Goal: Transaction & Acquisition: Purchase product/service

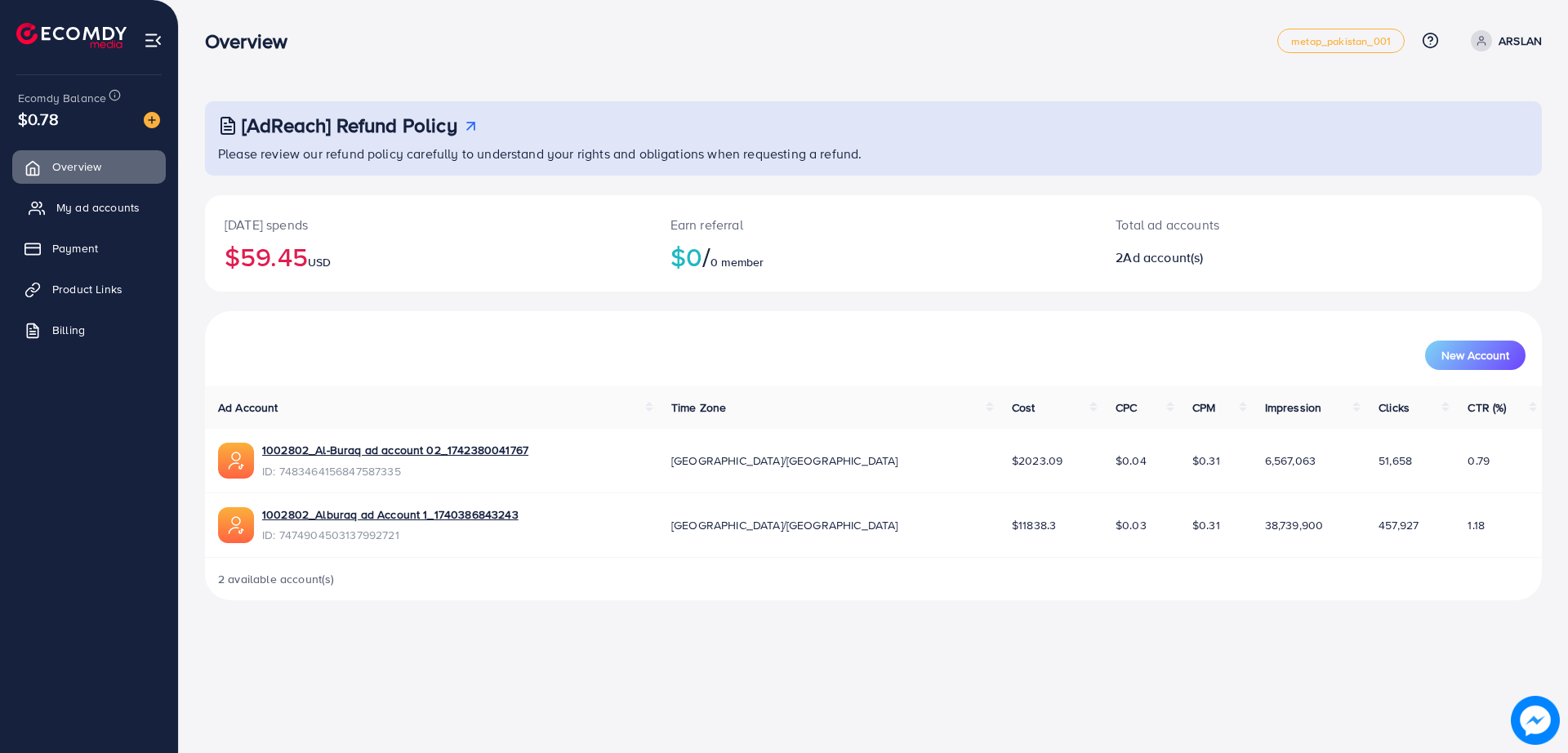
click at [96, 199] on span "My ad accounts" at bounding box center [98, 207] width 84 height 16
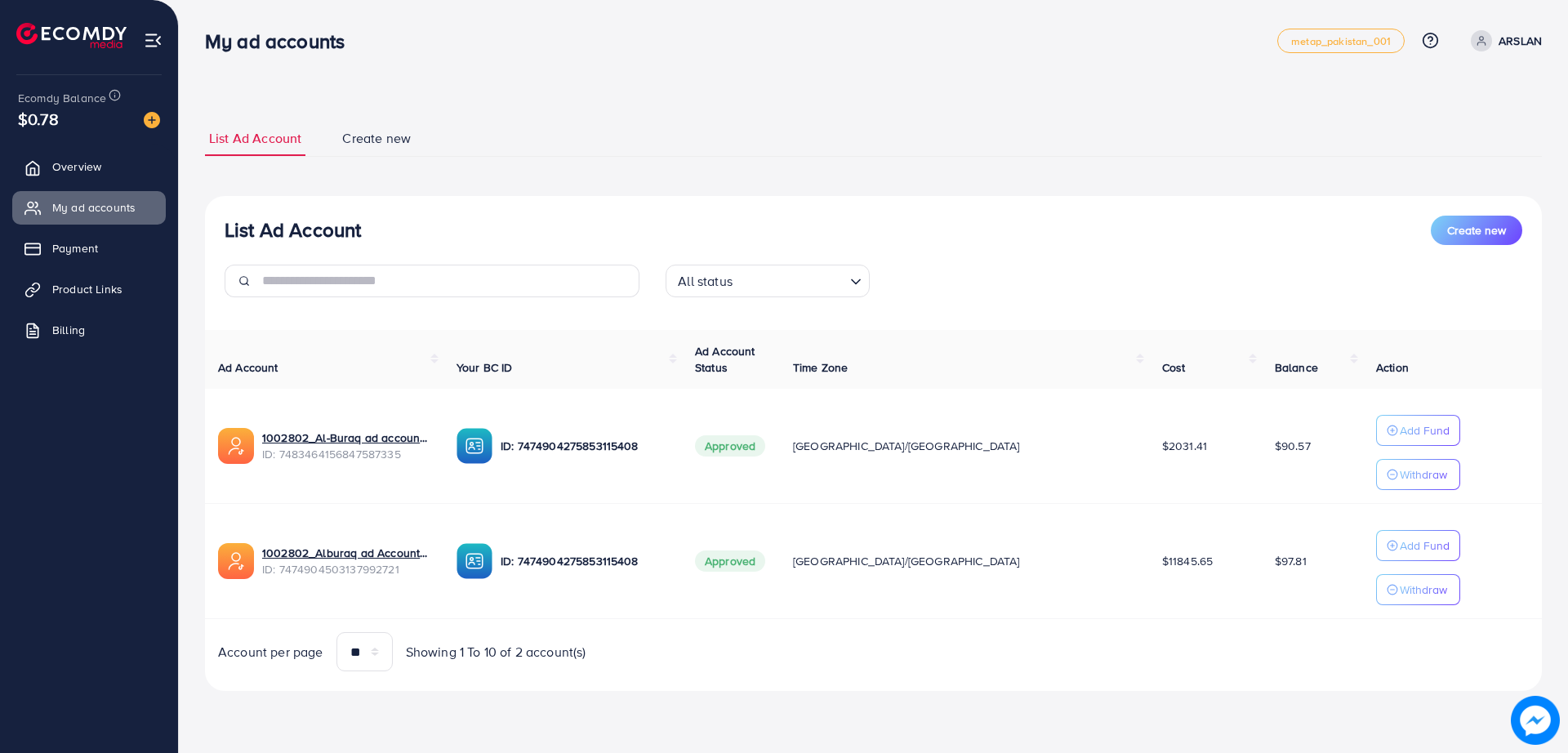
drag, startPoint x: 599, startPoint y: 100, endPoint x: 477, endPoint y: 69, distance: 125.9
click at [477, 69] on nav "My ad accounts metap_pakistan_001 Help Center Contact Support Plans and Pricing…" at bounding box center [873, 40] width 1336 height 58
drag, startPoint x: 543, startPoint y: 86, endPoint x: 435, endPoint y: 88, distance: 108.0
click at [435, 88] on div "List Ad Account Create new List Ad Account Create new All status Loading... Ad …" at bounding box center [873, 368] width 1389 height 737
drag, startPoint x: 490, startPoint y: 88, endPoint x: 434, endPoint y: 75, distance: 57.5
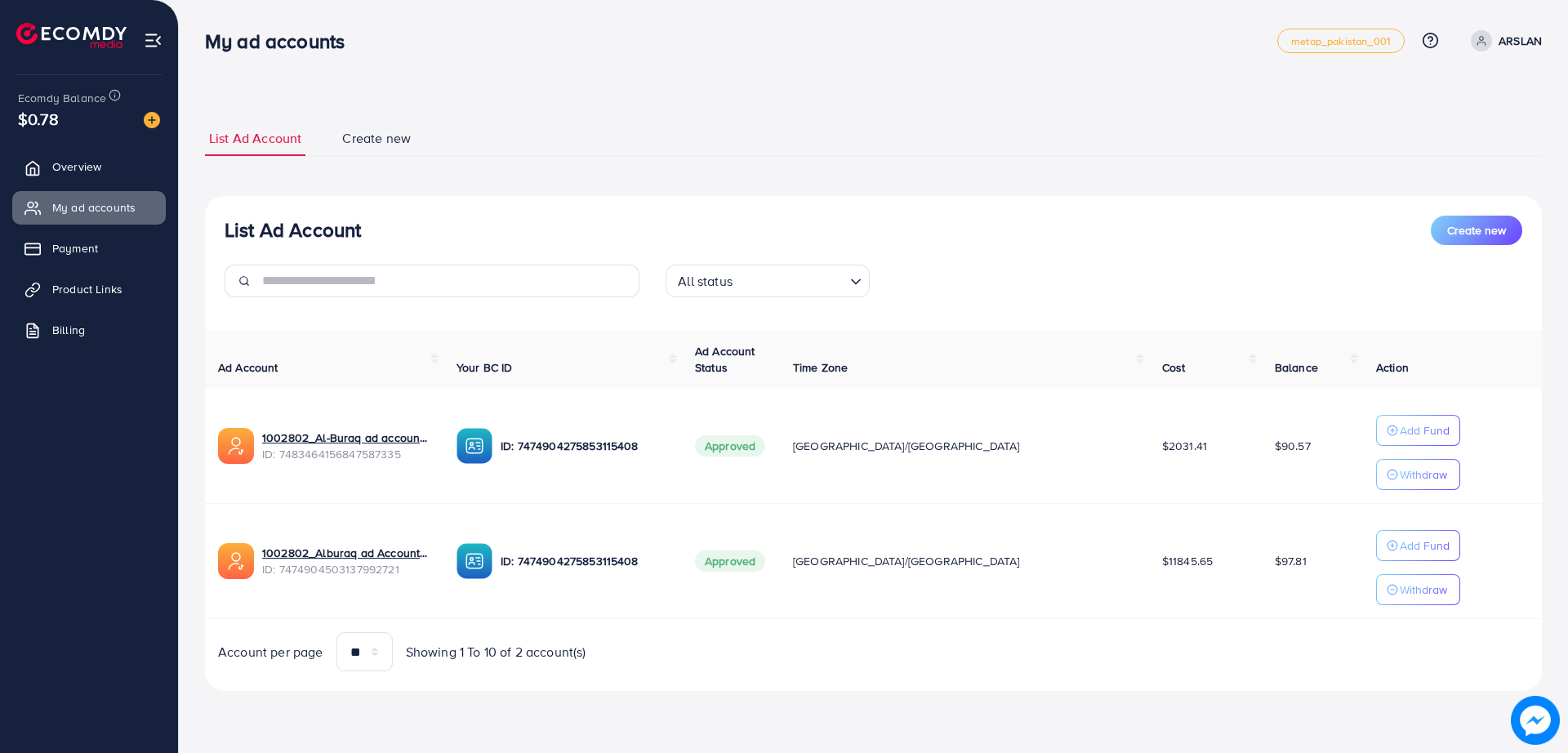
click at [434, 75] on div "List Ad Account Create new List Ad Account Create new All status Loading... Ad …" at bounding box center [873, 368] width 1389 height 737
click at [531, 55] on div "My ad accounts metap_pakistan_001 Help Center Contact Support Plans and Pricing…" at bounding box center [873, 41] width 1336 height 46
drag, startPoint x: 531, startPoint y: 55, endPoint x: 513, endPoint y: 47, distance: 19.7
drag, startPoint x: 513, startPoint y: 47, endPoint x: 473, endPoint y: 44, distance: 40.1
click at [473, 44] on div "My ad accounts" at bounding box center [740, 41] width 1072 height 24
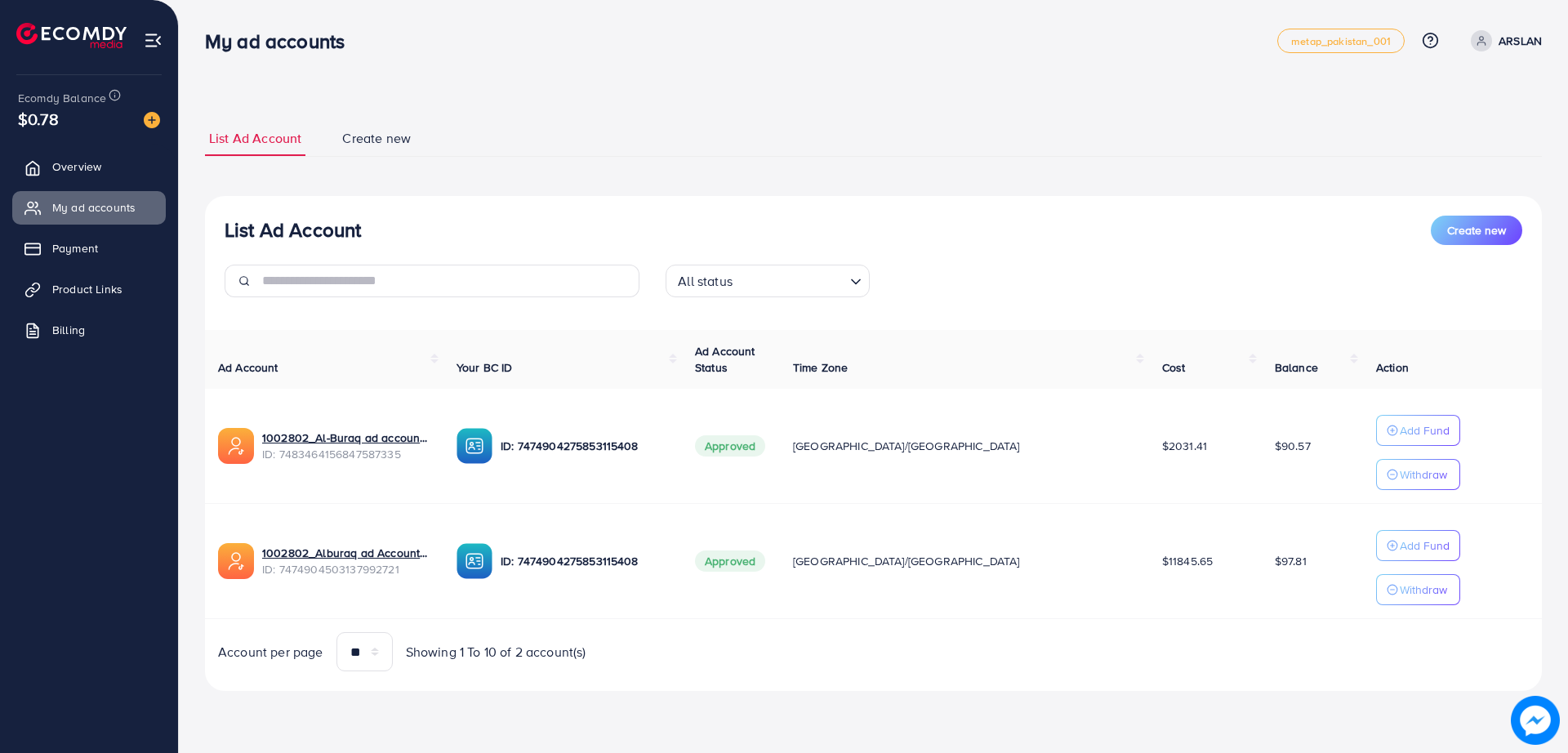
click at [548, 53] on div "My ad accounts metap_pakistan_001 Help Center Contact Support Plans and Pricing…" at bounding box center [873, 41] width 1336 height 46
drag, startPoint x: 548, startPoint y: 53, endPoint x: 532, endPoint y: 44, distance: 18.4
drag, startPoint x: 532, startPoint y: 44, endPoint x: 476, endPoint y: 30, distance: 57.7
click at [476, 30] on div "My ad accounts metap_pakistan_001 Help Center Contact Support Plans and Pricing…" at bounding box center [873, 41] width 1336 height 46
click at [154, 128] on img at bounding box center [151, 119] width 16 height 16
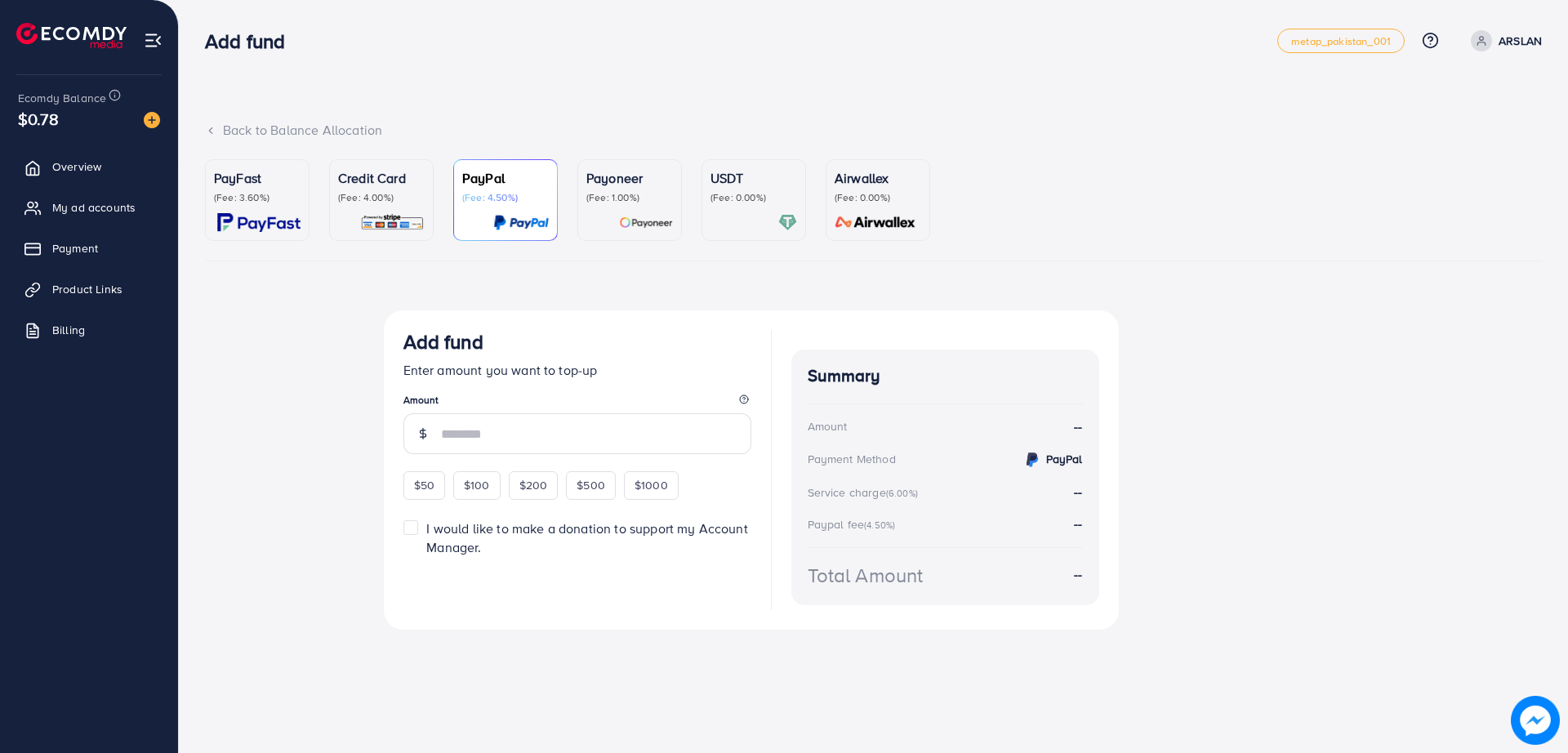
click at [729, 199] on p "(Fee: 0.00%)" at bounding box center [754, 198] width 87 height 13
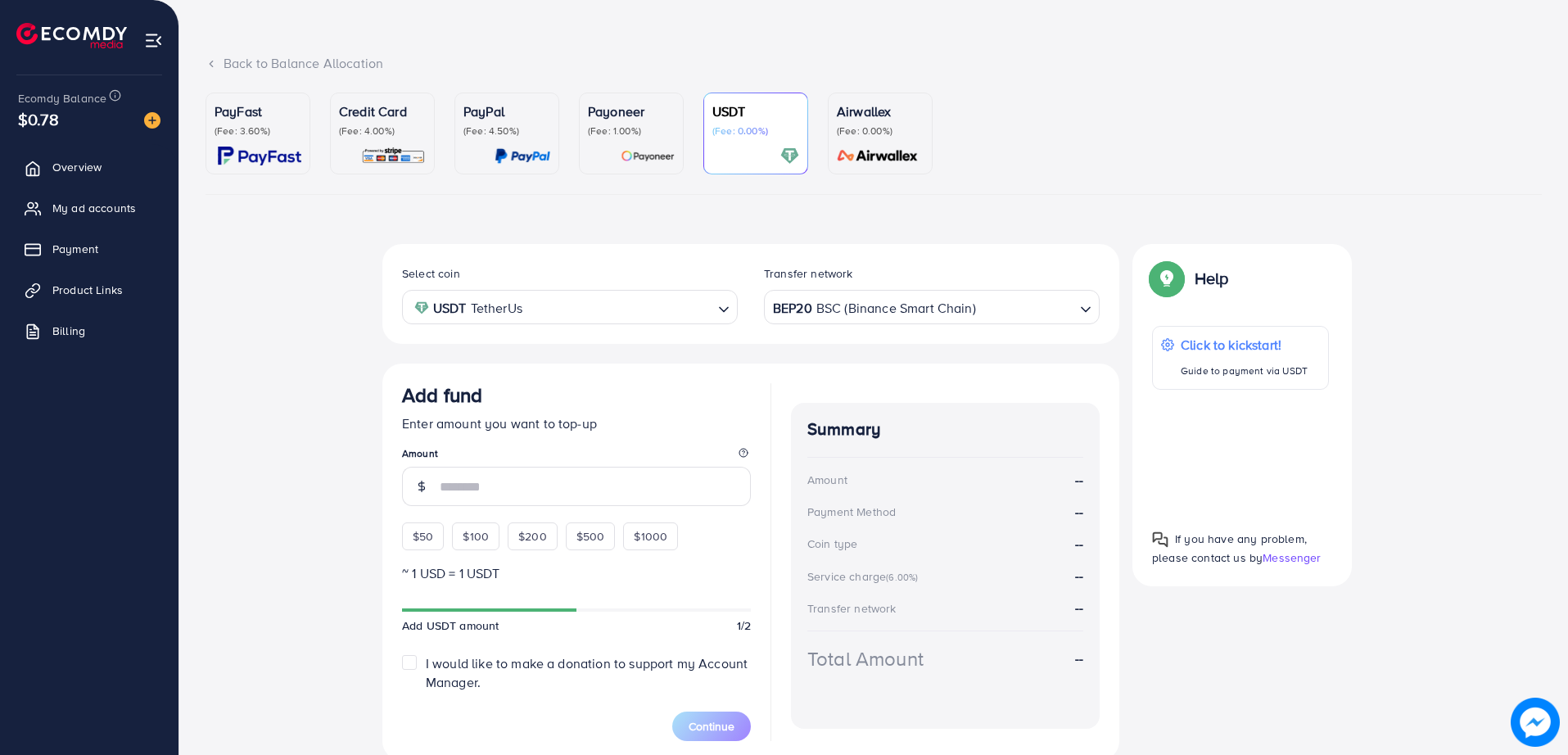
scroll to position [132, 0]
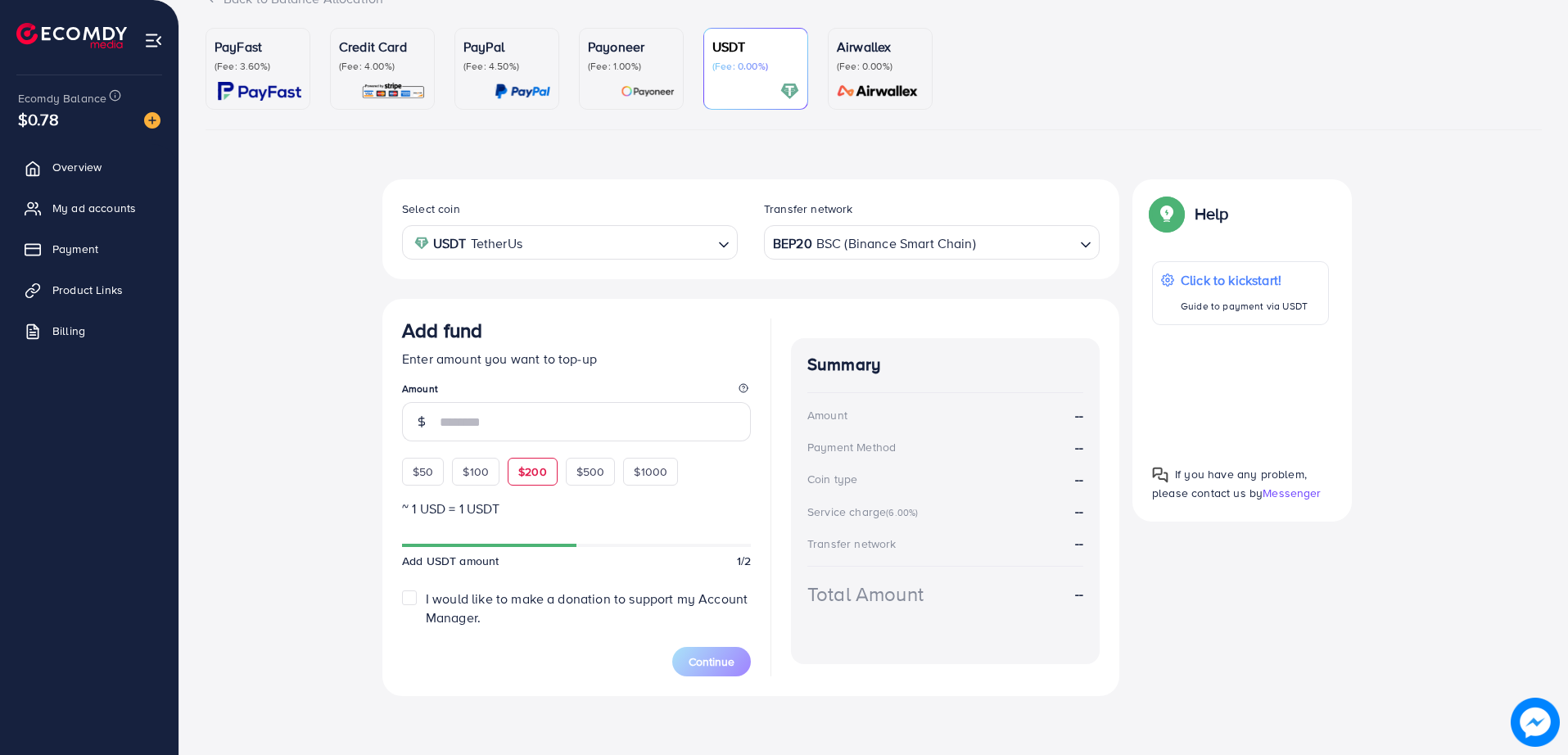
click at [547, 466] on div "$200" at bounding box center [533, 472] width 50 height 28
type input "***"
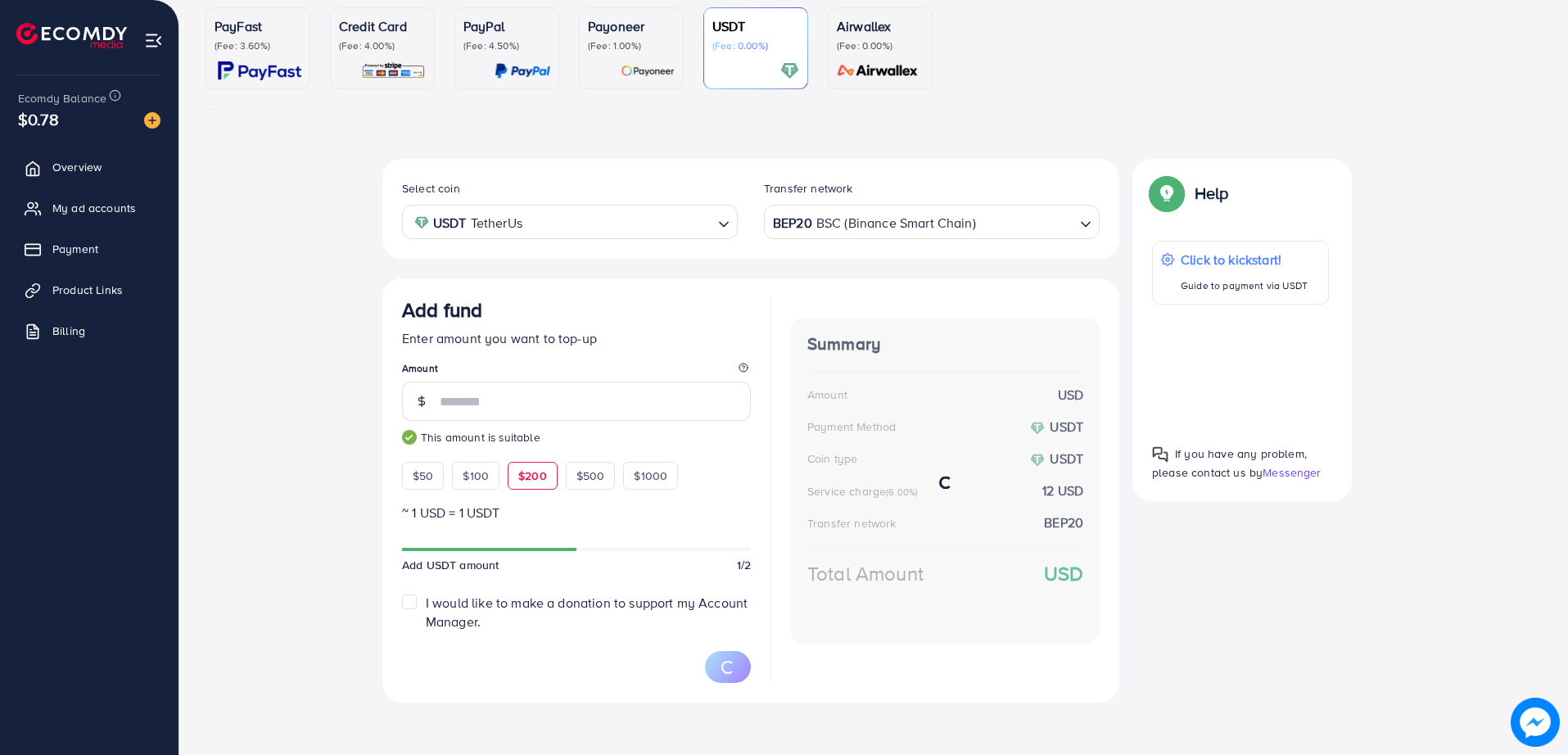
scroll to position [156, 0]
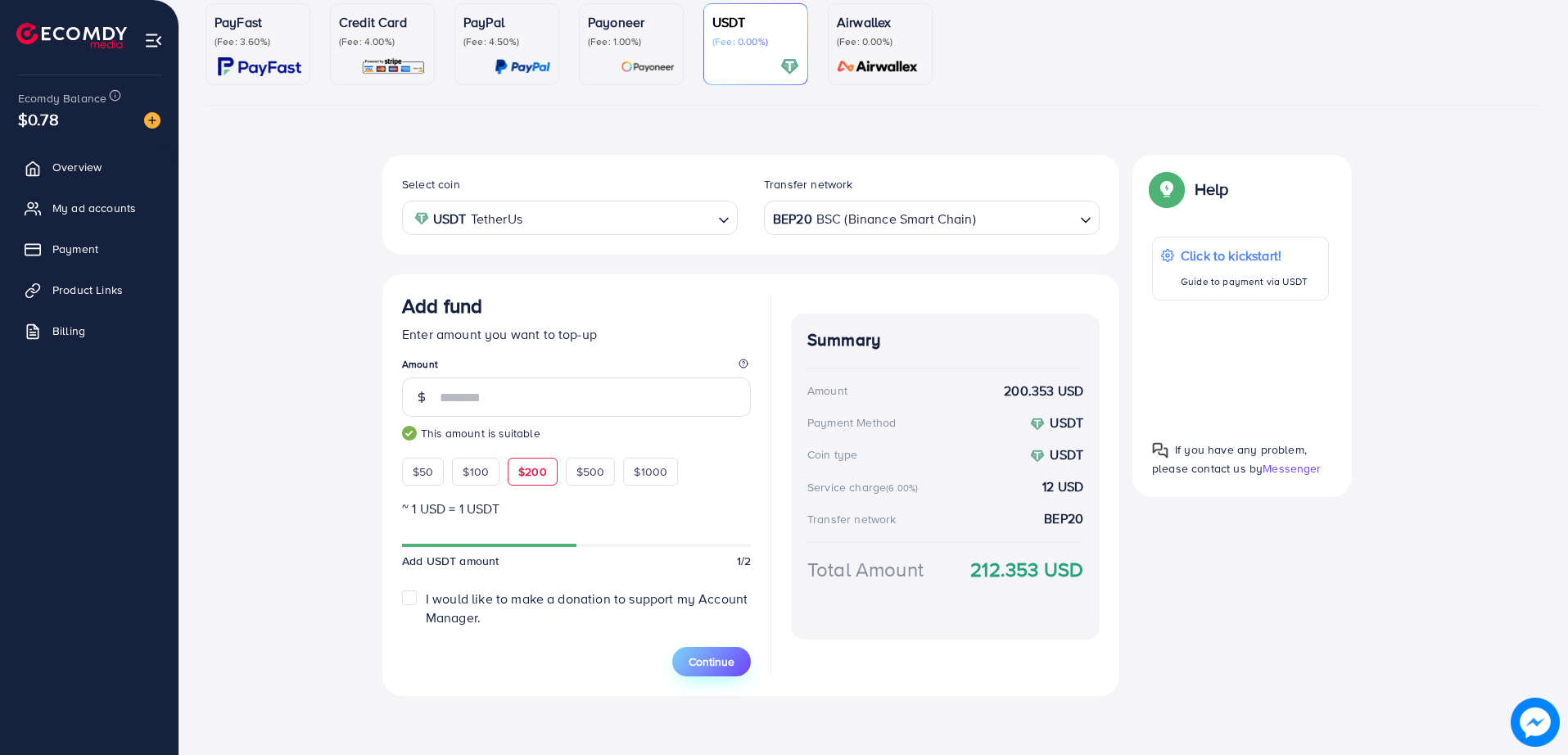
click at [710, 665] on span "Continue" at bounding box center [712, 661] width 46 height 16
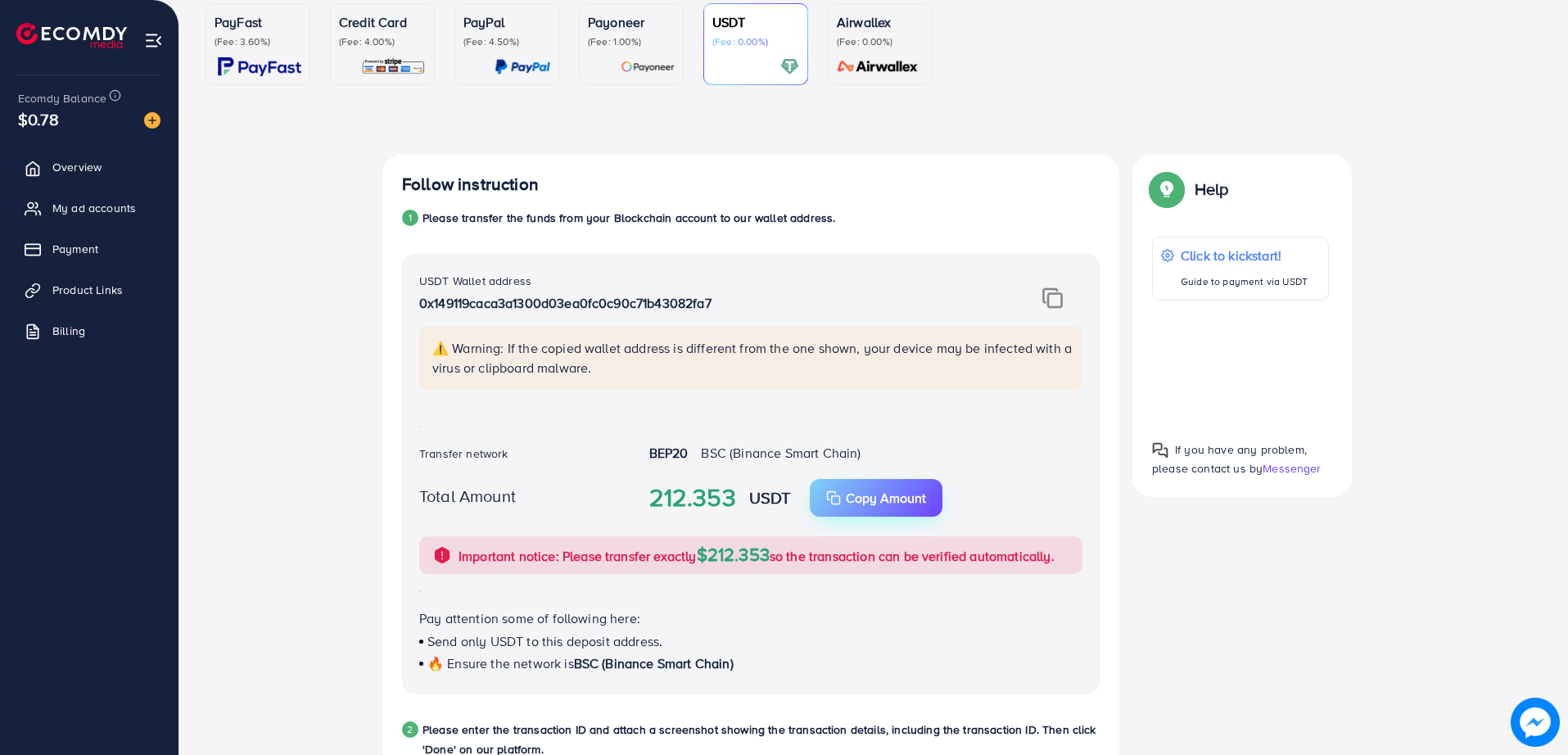
click at [866, 492] on p "Copy Amount" at bounding box center [885, 498] width 80 height 19
click at [333, 497] on div "Follow instruction 1 Please transfer the funds from your Blockchain account to …" at bounding box center [874, 653] width 1337 height 996
click at [338, 497] on div "Follow instruction 1 Please transfer the funds from your Blockchain account to …" at bounding box center [874, 653] width 1337 height 996
click at [333, 498] on div "Follow instruction 1 Please transfer the funds from your Blockchain account to …" at bounding box center [874, 653] width 1337 height 996
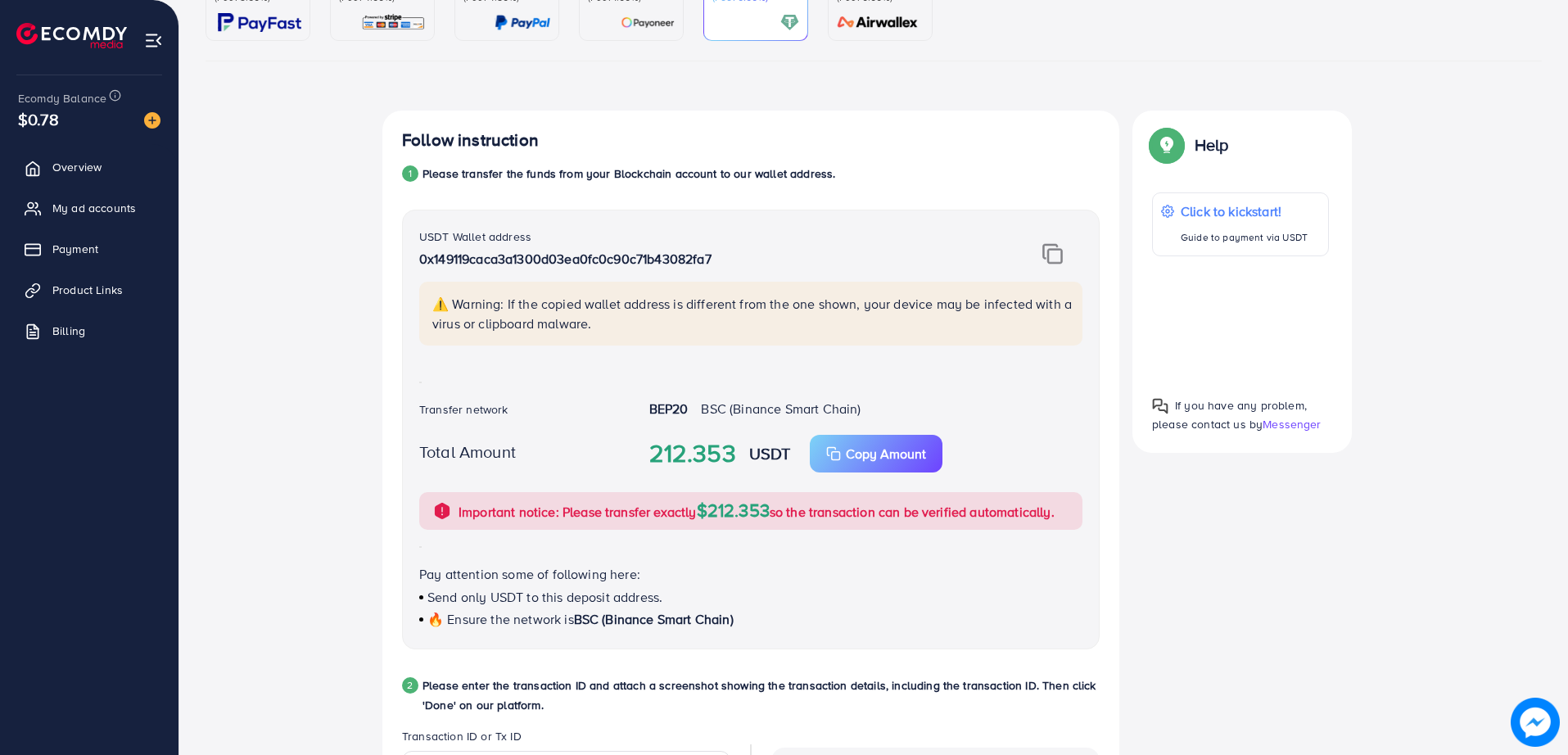
scroll to position [225, 0]
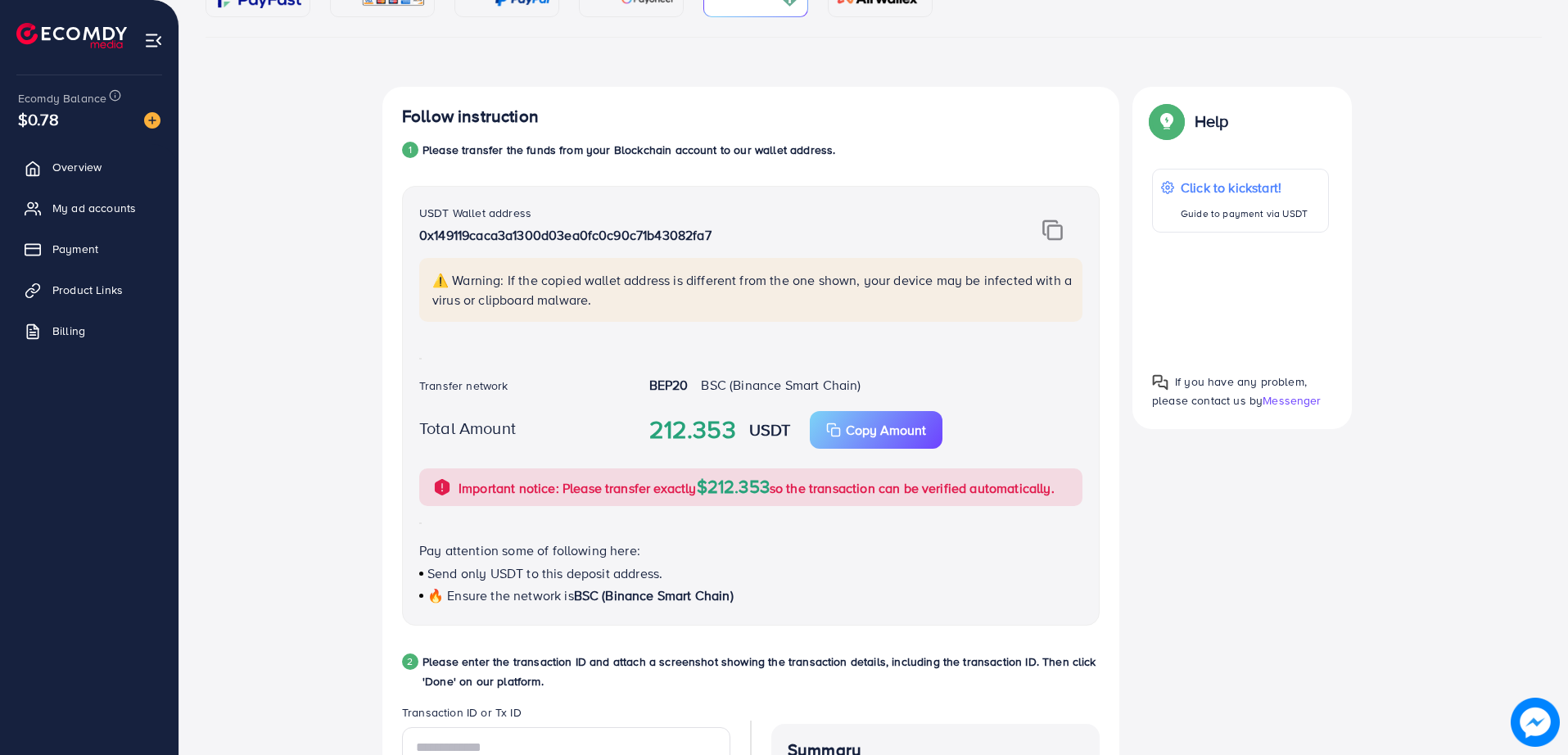
drag, startPoint x: 732, startPoint y: 361, endPoint x: 640, endPoint y: 367, distance: 92.2
click at [640, 362] on div "USDT Wallet address 0x149119caca3a1300d03ea0fc0c90c71b43082fa7 ⚠️ Warning: If t…" at bounding box center [751, 406] width 698 height 440
drag, startPoint x: 635, startPoint y: 366, endPoint x: 603, endPoint y: 357, distance: 33.2
click at [603, 357] on div "USDT Wallet address 0x149119caca3a1300d03ea0fc0c90c71b43082fa7 ⚠️ Warning: If t…" at bounding box center [751, 406] width 698 height 440
drag, startPoint x: 591, startPoint y: 354, endPoint x: 577, endPoint y: 351, distance: 14.3
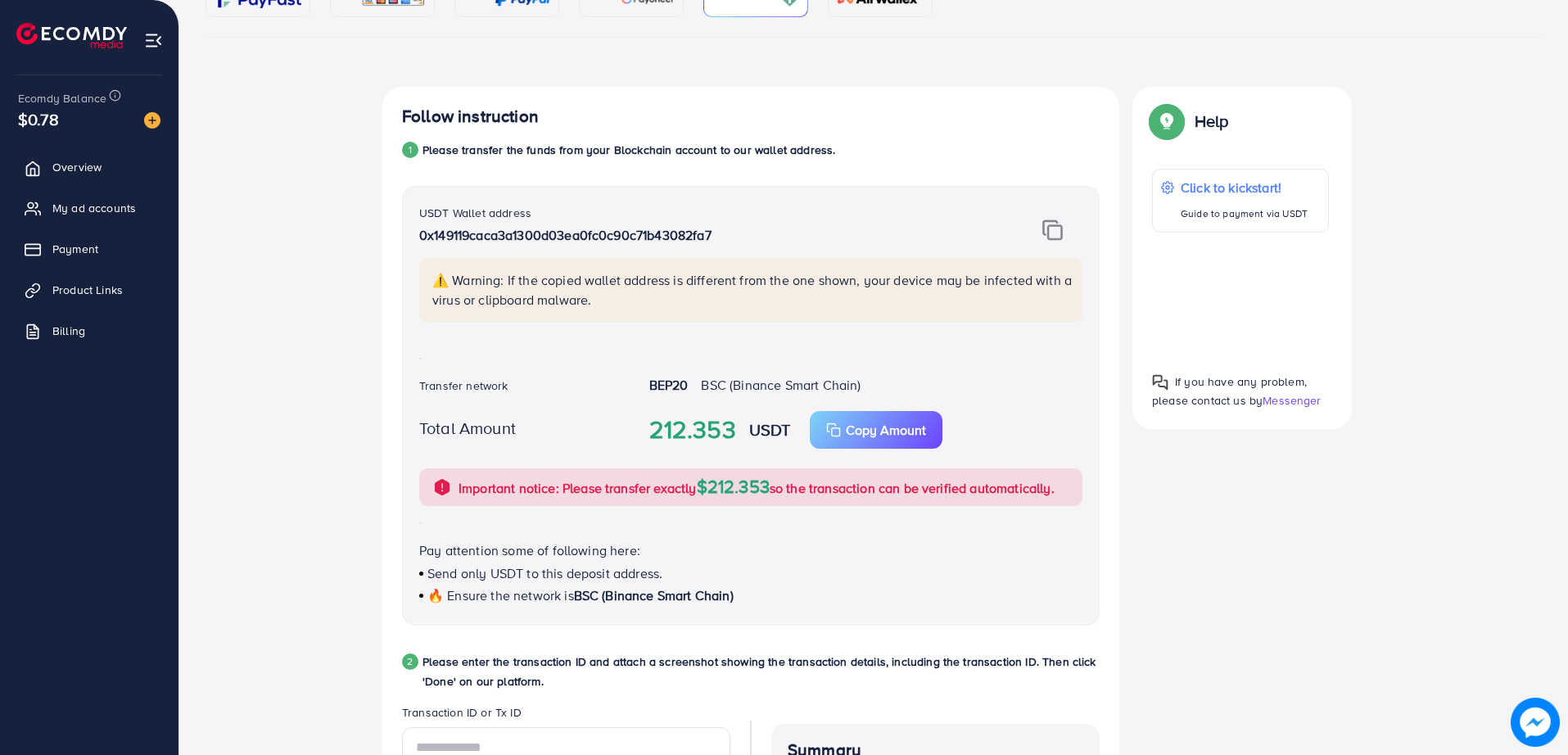
drag, startPoint x: 577, startPoint y: 351, endPoint x: 499, endPoint y: 345, distance: 78.2
click at [477, 340] on div "⚠️ Warning: If the copied wallet address is different from the one shown, your …" at bounding box center [750, 300] width 689 height 84
drag, startPoint x: 724, startPoint y: 105, endPoint x: 645, endPoint y: 104, distance: 79.0
click at [645, 104] on div "Follow instruction 1 Please transfer the funds from your Blockchain account to …" at bounding box center [751, 578] width 737 height 983
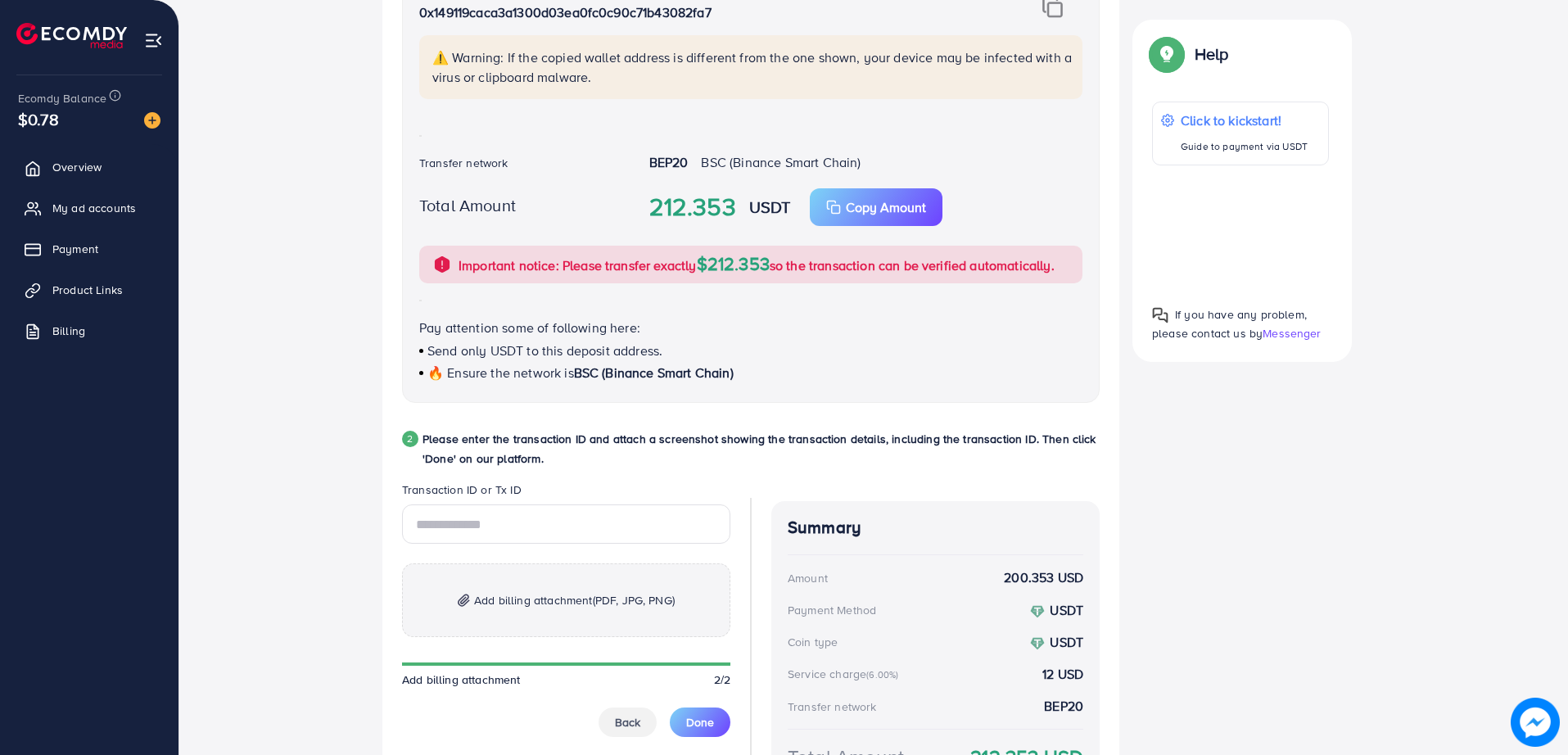
scroll to position [566, 0]
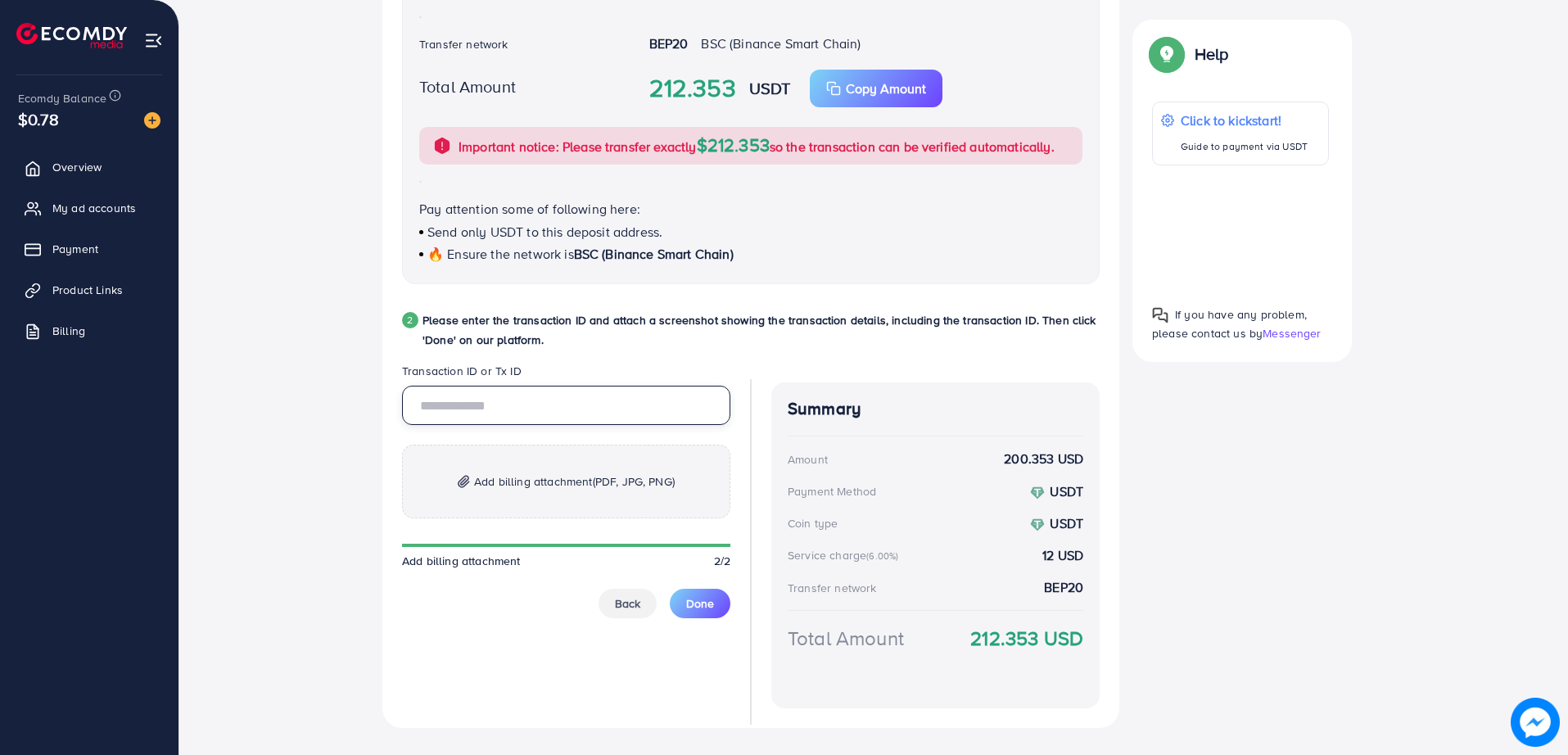
click at [625, 404] on input "text" at bounding box center [566, 405] width 329 height 40
paste input "**********"
type input "**********"
click at [585, 470] on p "Add billing attachment (PDF, JPG, PNG)" at bounding box center [566, 481] width 329 height 73
drag, startPoint x: 360, startPoint y: 179, endPoint x: 323, endPoint y: 166, distance: 39.2
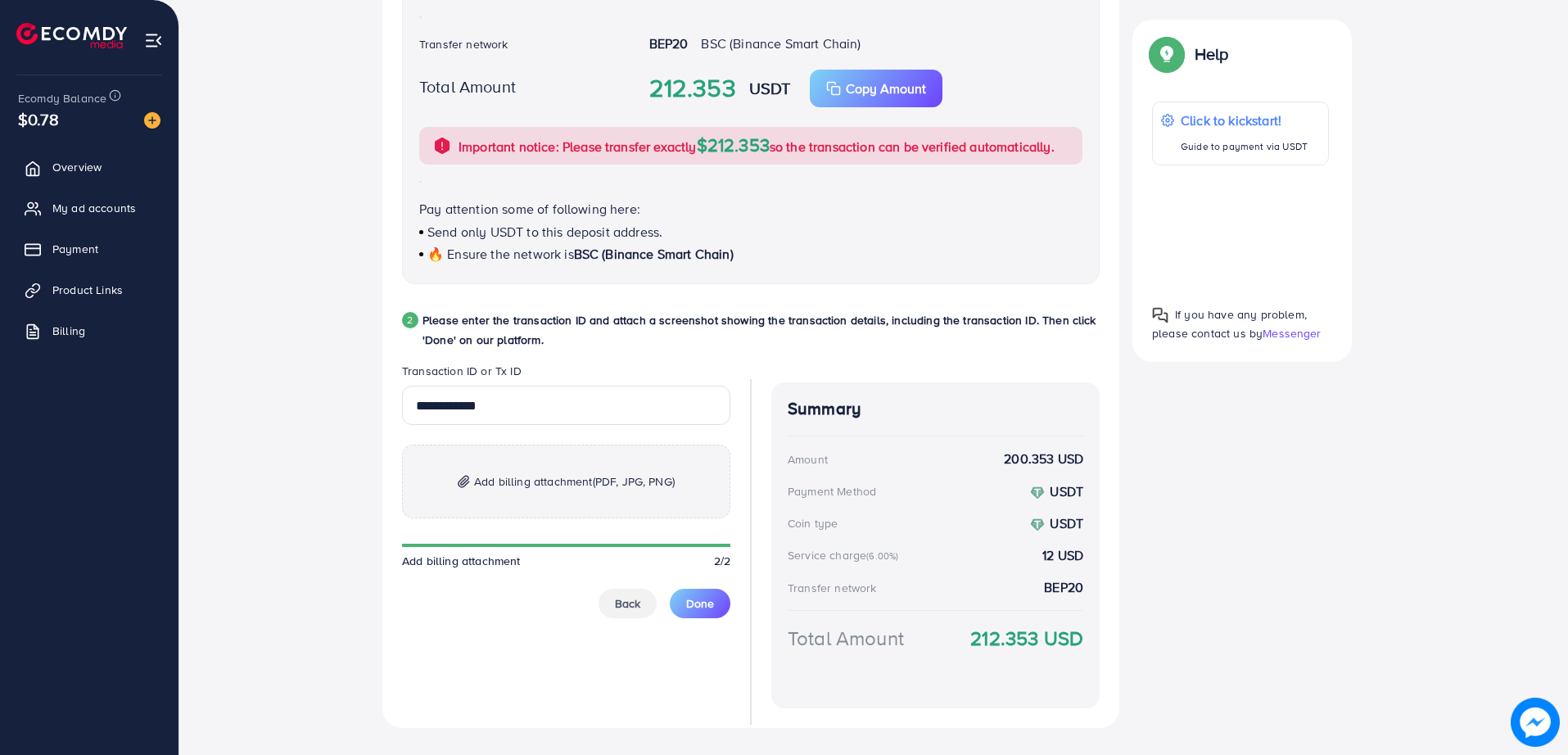
click at [323, 166] on div "**********" at bounding box center [874, 243] width 1337 height 996
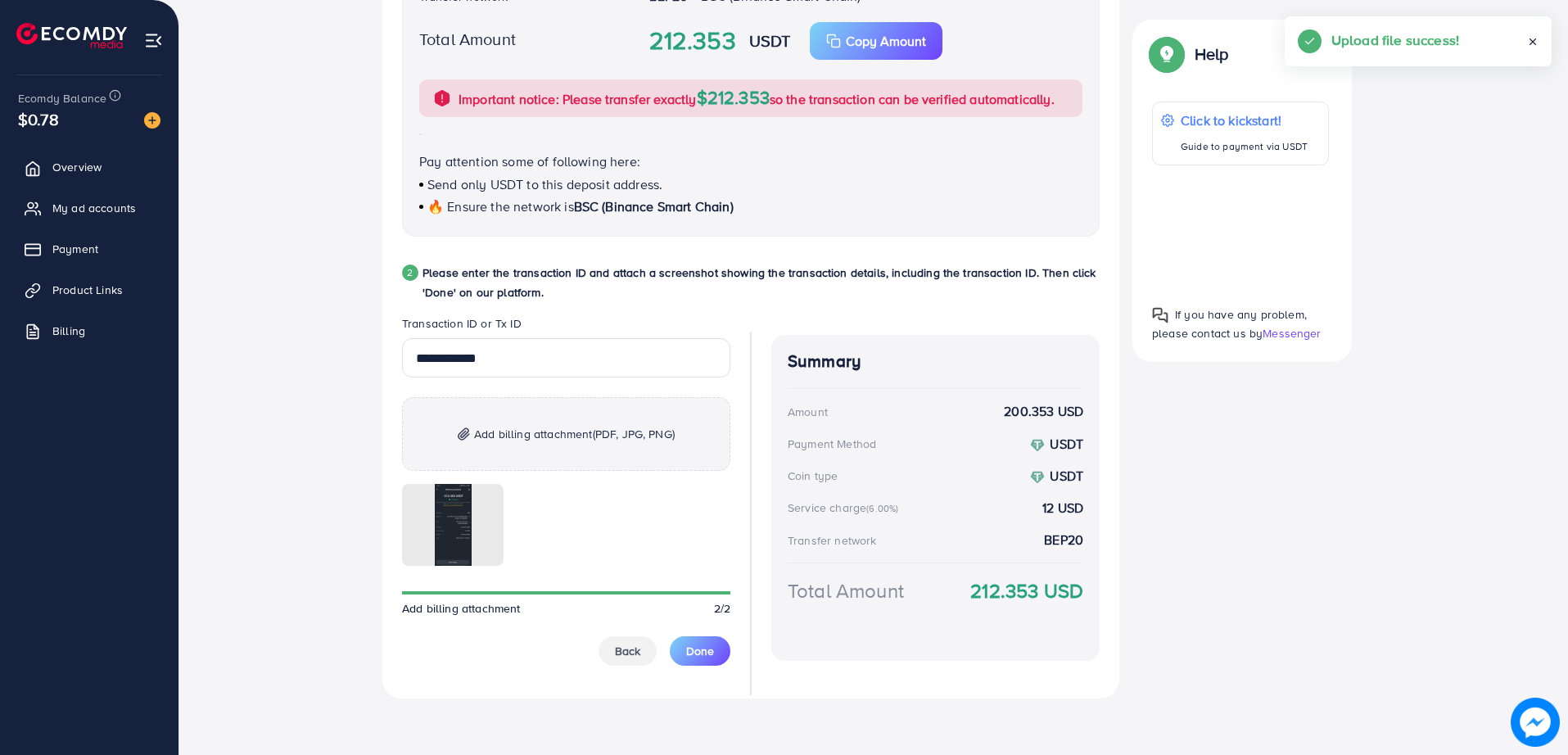
scroll to position [616, 0]
click at [698, 650] on span "Done" at bounding box center [700, 648] width 28 height 16
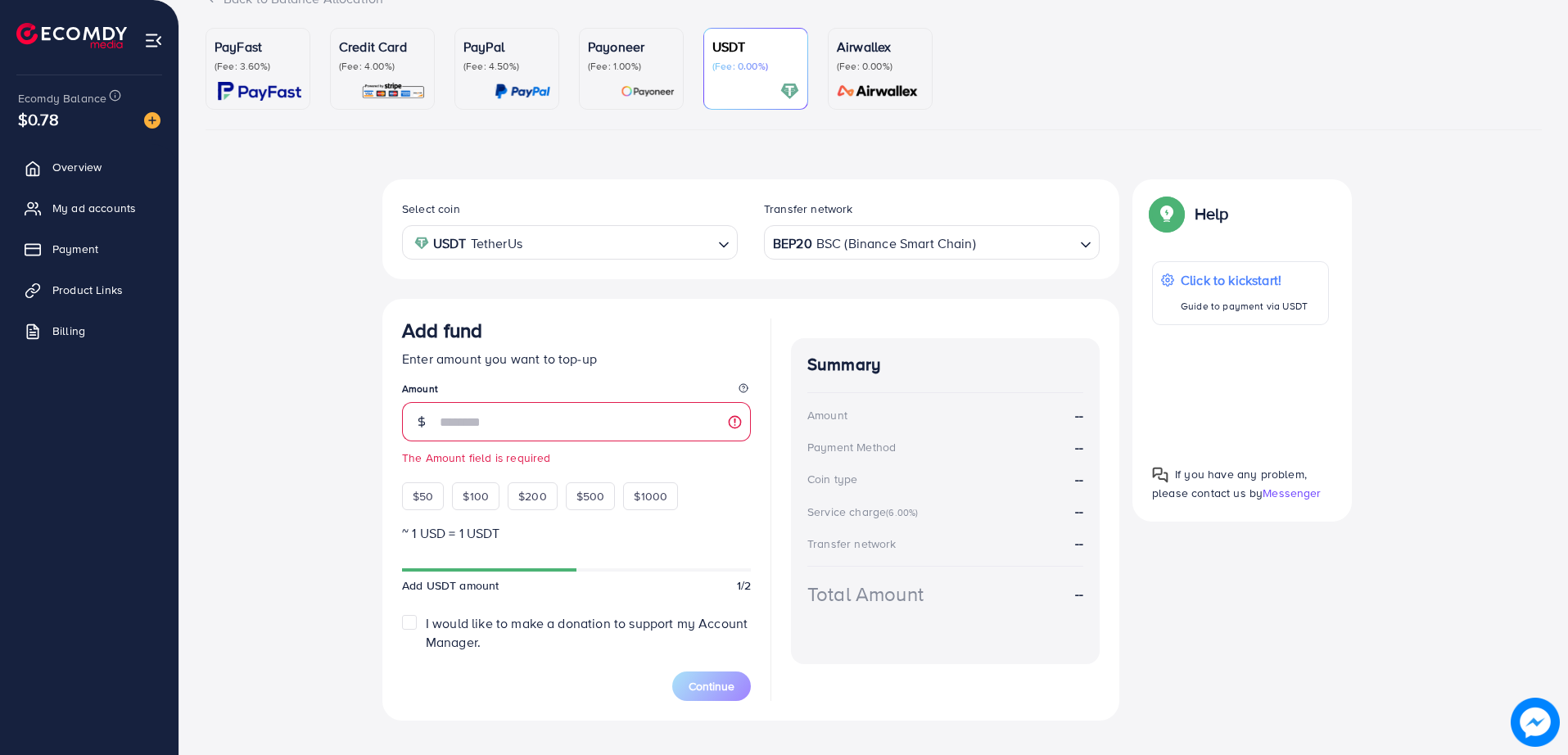
scroll to position [134, 0]
drag, startPoint x: 616, startPoint y: 304, endPoint x: 588, endPoint y: 305, distance: 28.0
click at [588, 305] on div "Add fund Enter amount you want to top-up Amount The Amount field is required $5…" at bounding box center [751, 506] width 737 height 421
drag, startPoint x: 588, startPoint y: 305, endPoint x: 570, endPoint y: 277, distance: 33.3
drag, startPoint x: 570, startPoint y: 277, endPoint x: 545, endPoint y: 279, distance: 25.1
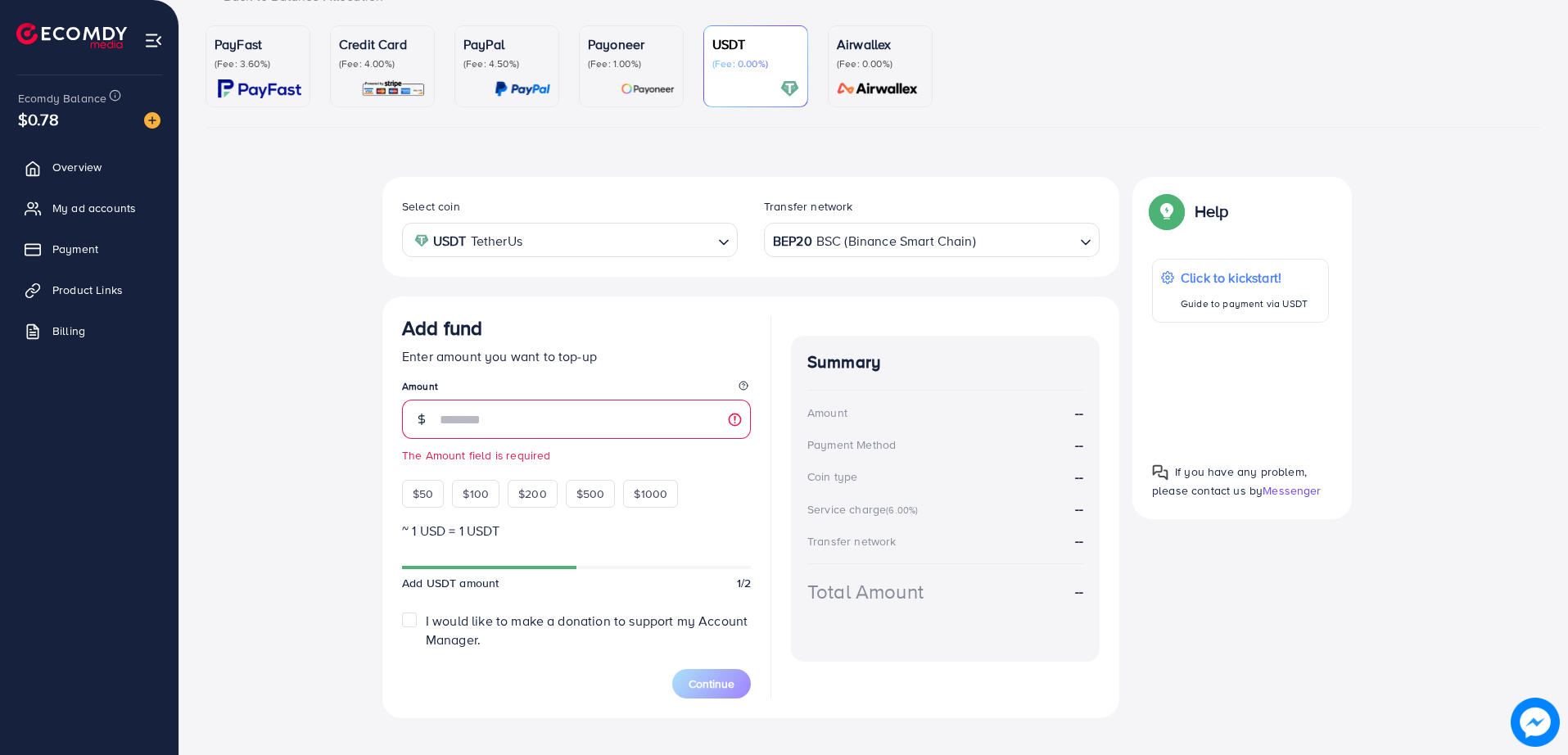
drag, startPoint x: 545, startPoint y: 279, endPoint x: 512, endPoint y: 281, distance: 33.1
click at [512, 281] on div "Select coin USDT TetherUs Loading... Transfer network BEP20 BSC (Binance Smart …" at bounding box center [751, 446] width 737 height 541
drag, startPoint x: 470, startPoint y: 282, endPoint x: 430, endPoint y: 280, distance: 40.0
click at [430, 280] on div "Select coin USDT TetherUs Loading... Transfer network BEP20 BSC (Binance Smart …" at bounding box center [751, 446] width 737 height 541
drag, startPoint x: 599, startPoint y: 278, endPoint x: 503, endPoint y: 295, distance: 97.5
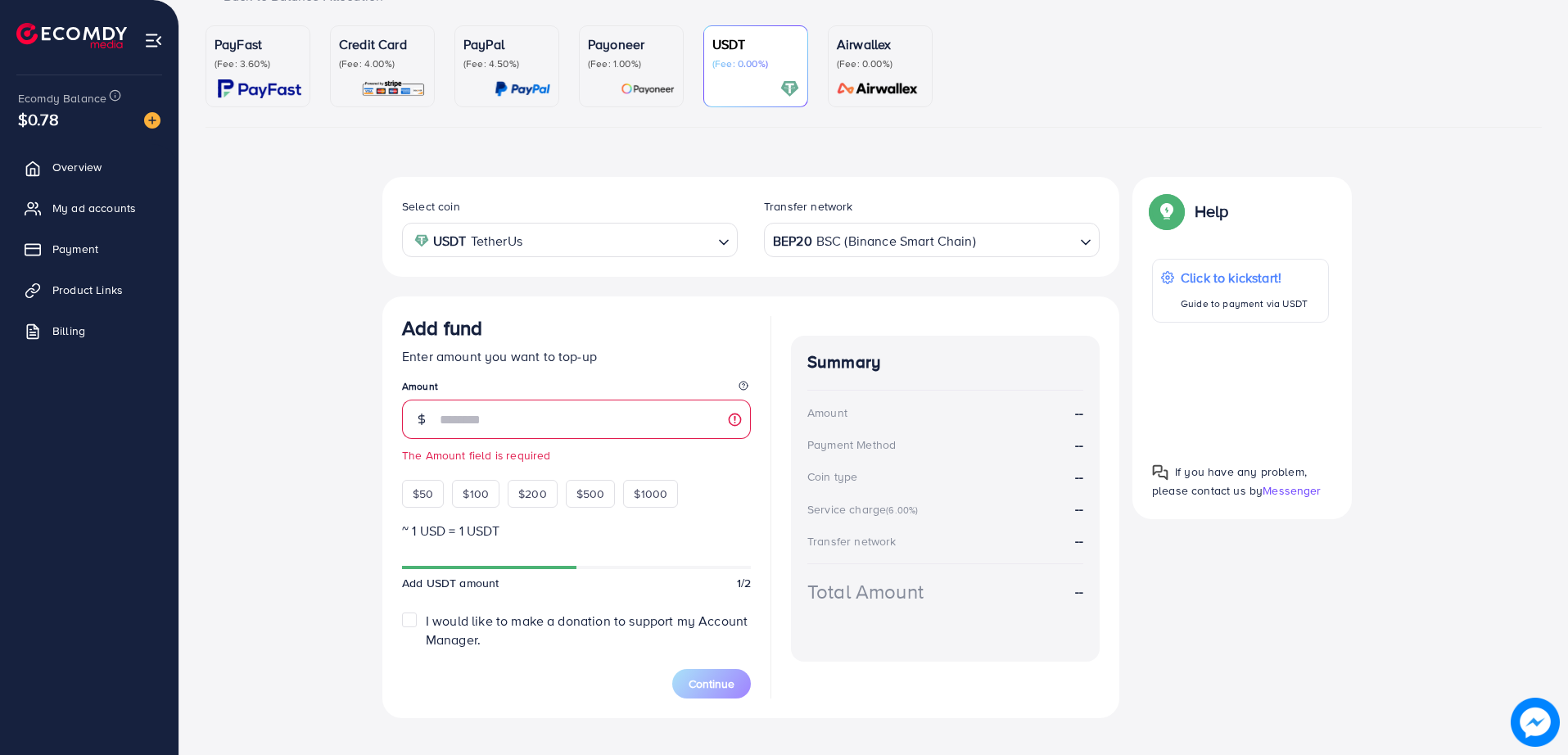
click at [503, 295] on div "Select coin USDT TetherUs Loading... Transfer network BEP20 BSC (Binance Smart …" at bounding box center [751, 446] width 737 height 541
click at [109, 214] on span "My ad accounts" at bounding box center [98, 207] width 84 height 16
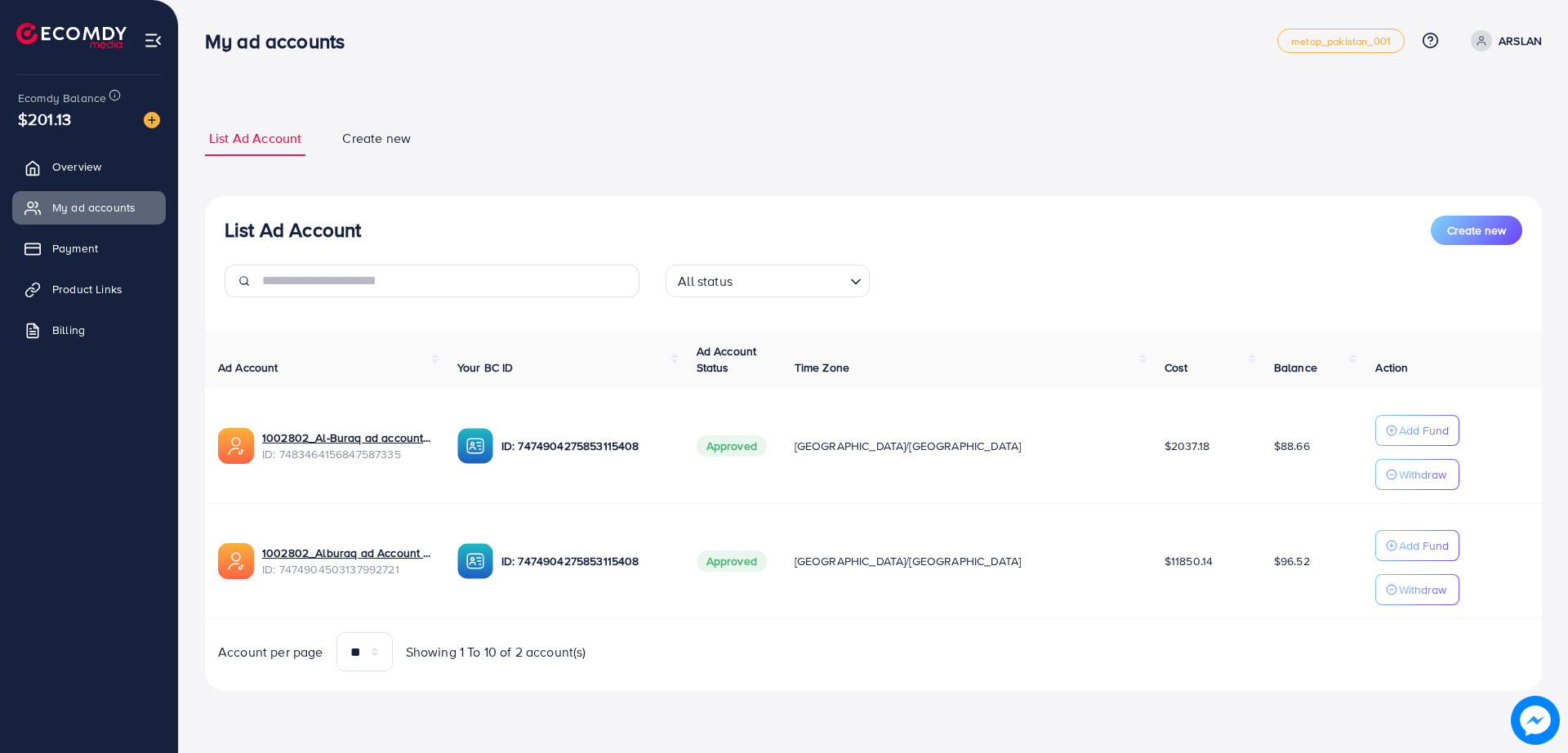
click at [152, 119] on img at bounding box center [151, 119] width 16 height 16
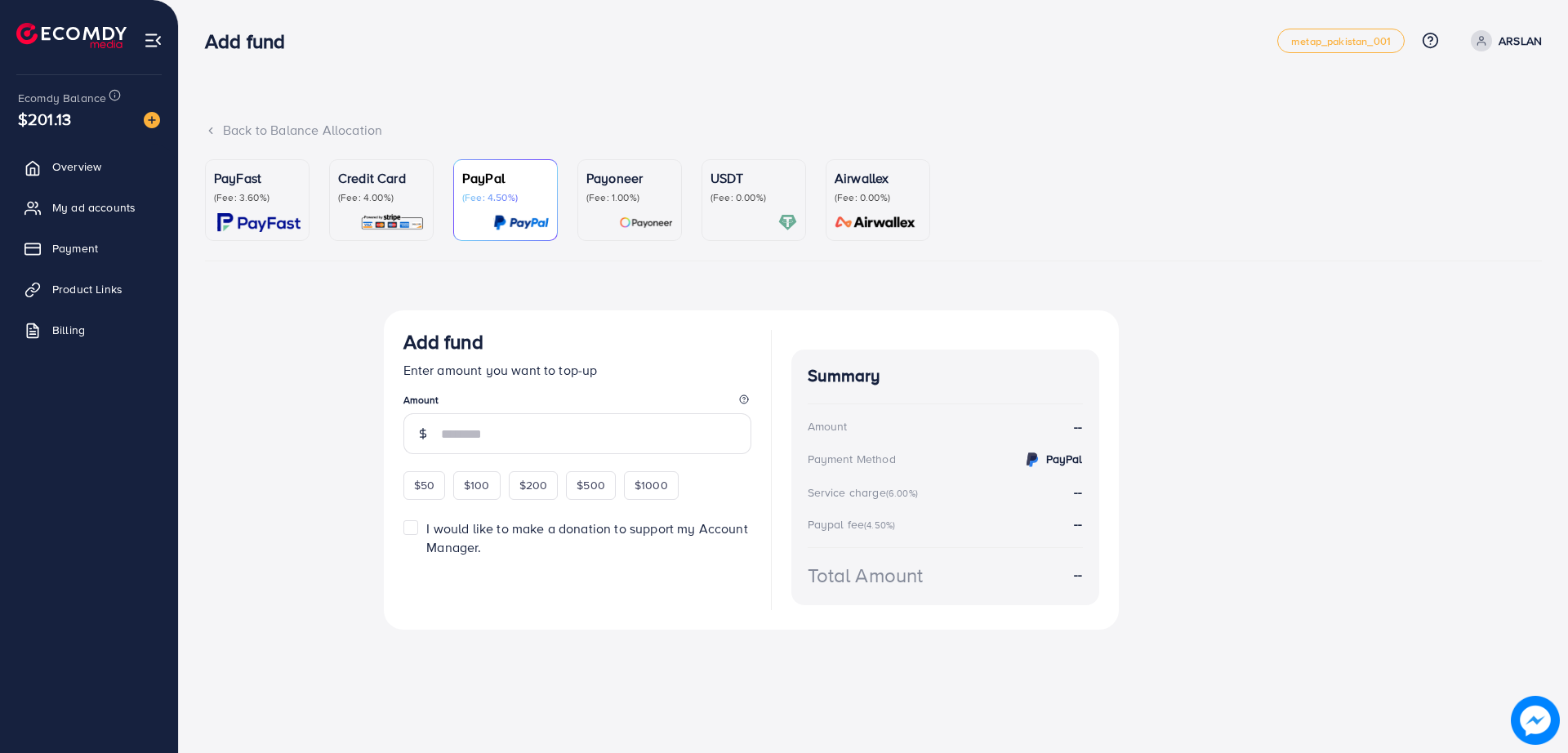
click at [751, 198] on p "(Fee: 0.00%)" at bounding box center [754, 198] width 87 height 13
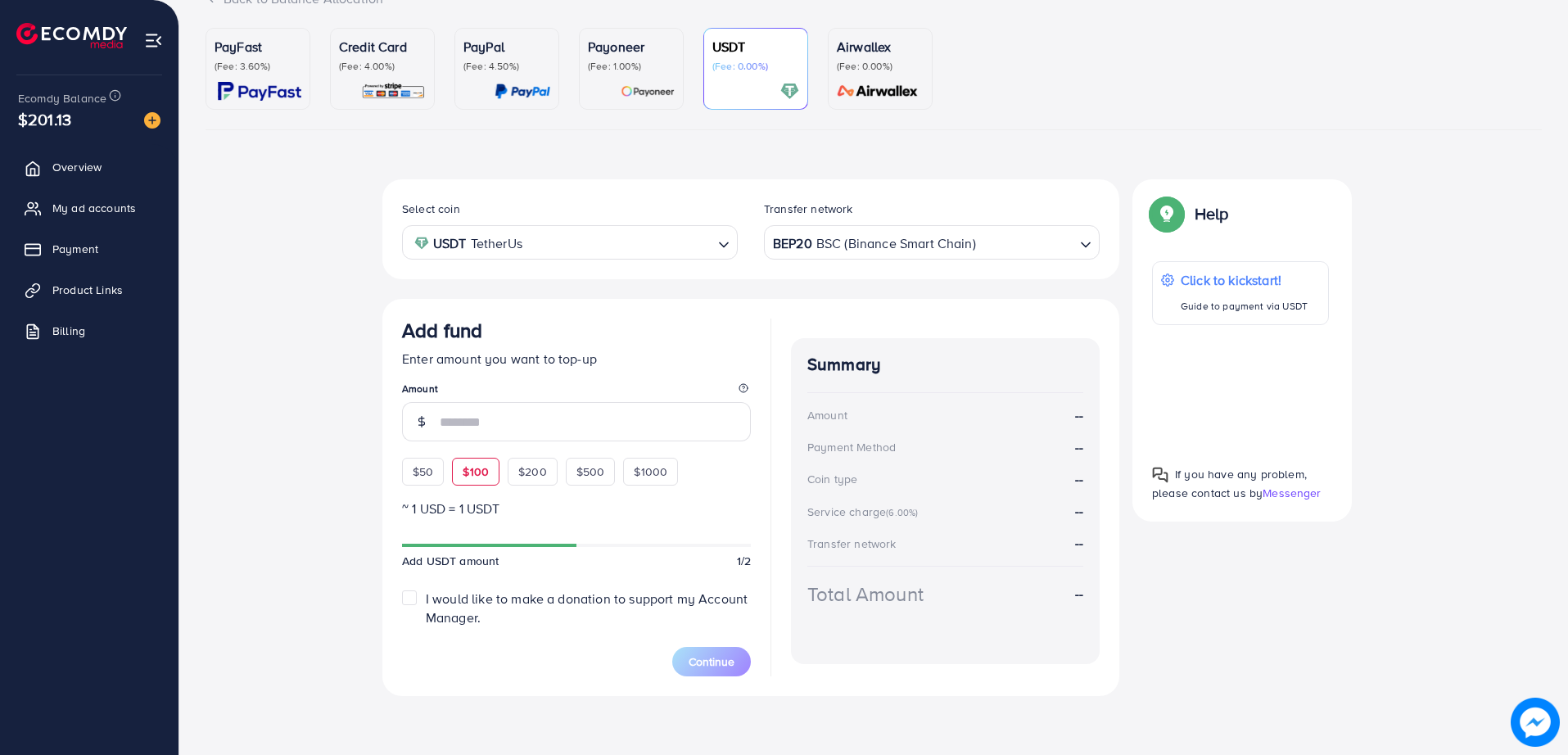
click at [471, 466] on span "$100" at bounding box center [475, 472] width 26 height 16
type input "***"
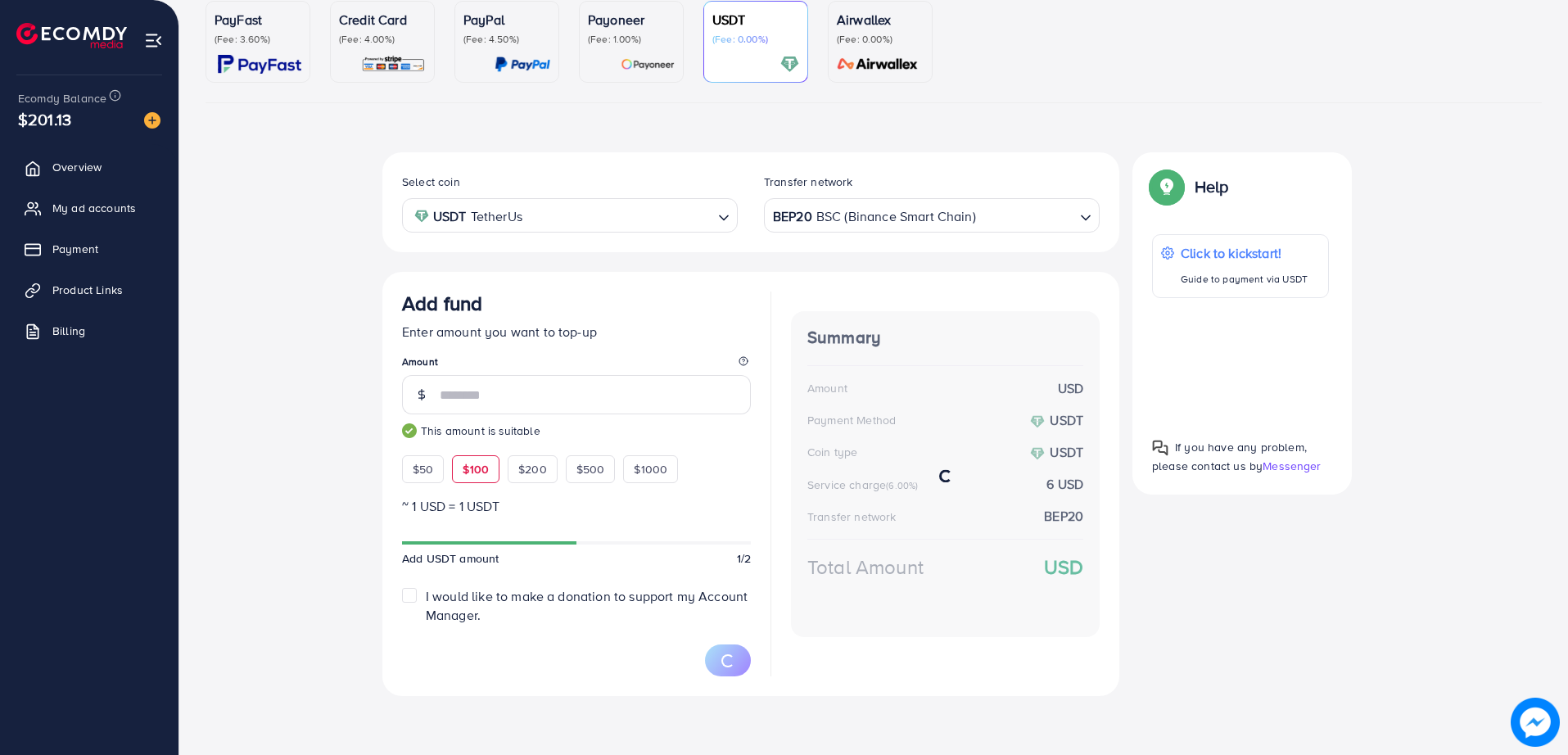
scroll to position [156, 0]
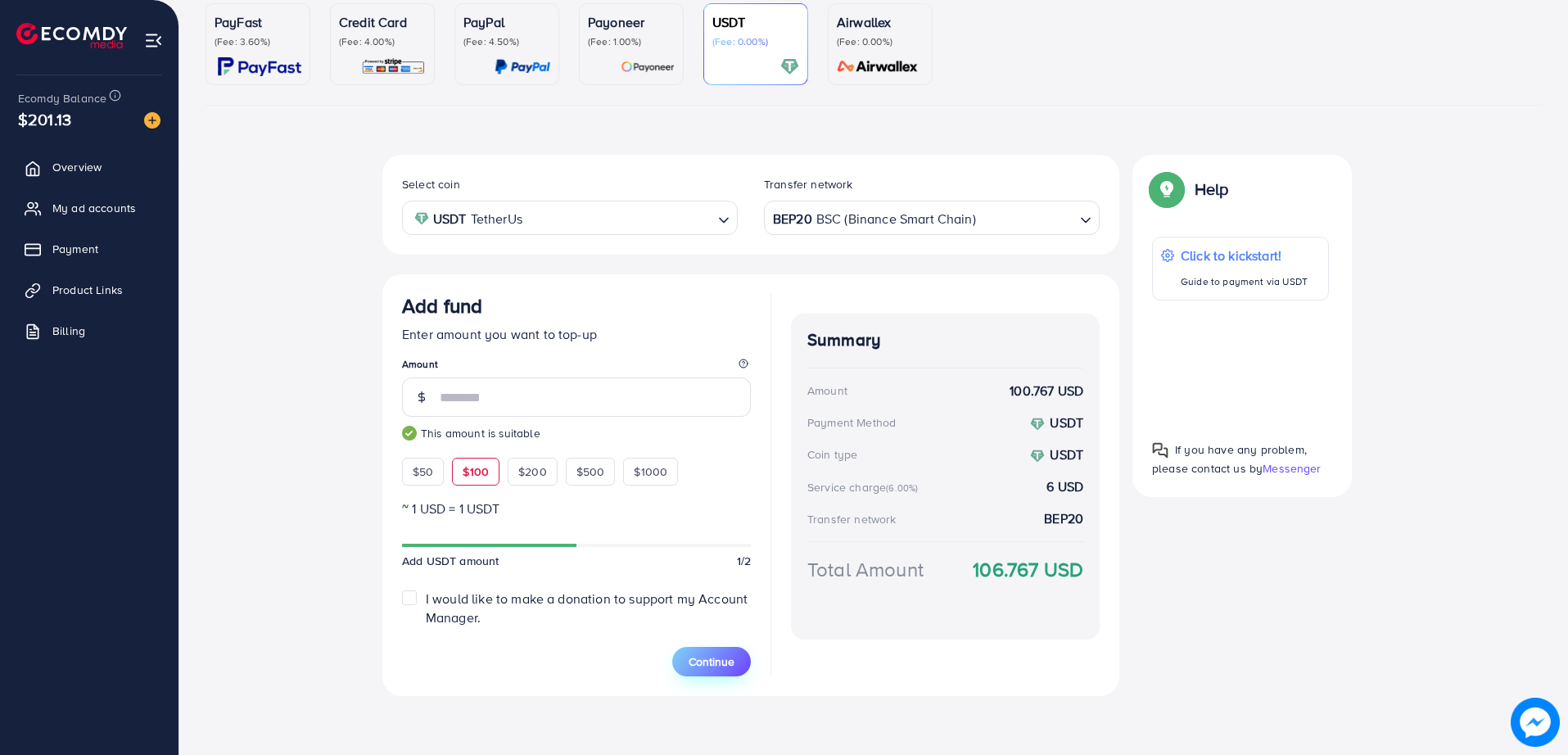
click at [723, 655] on span "Continue" at bounding box center [712, 661] width 46 height 16
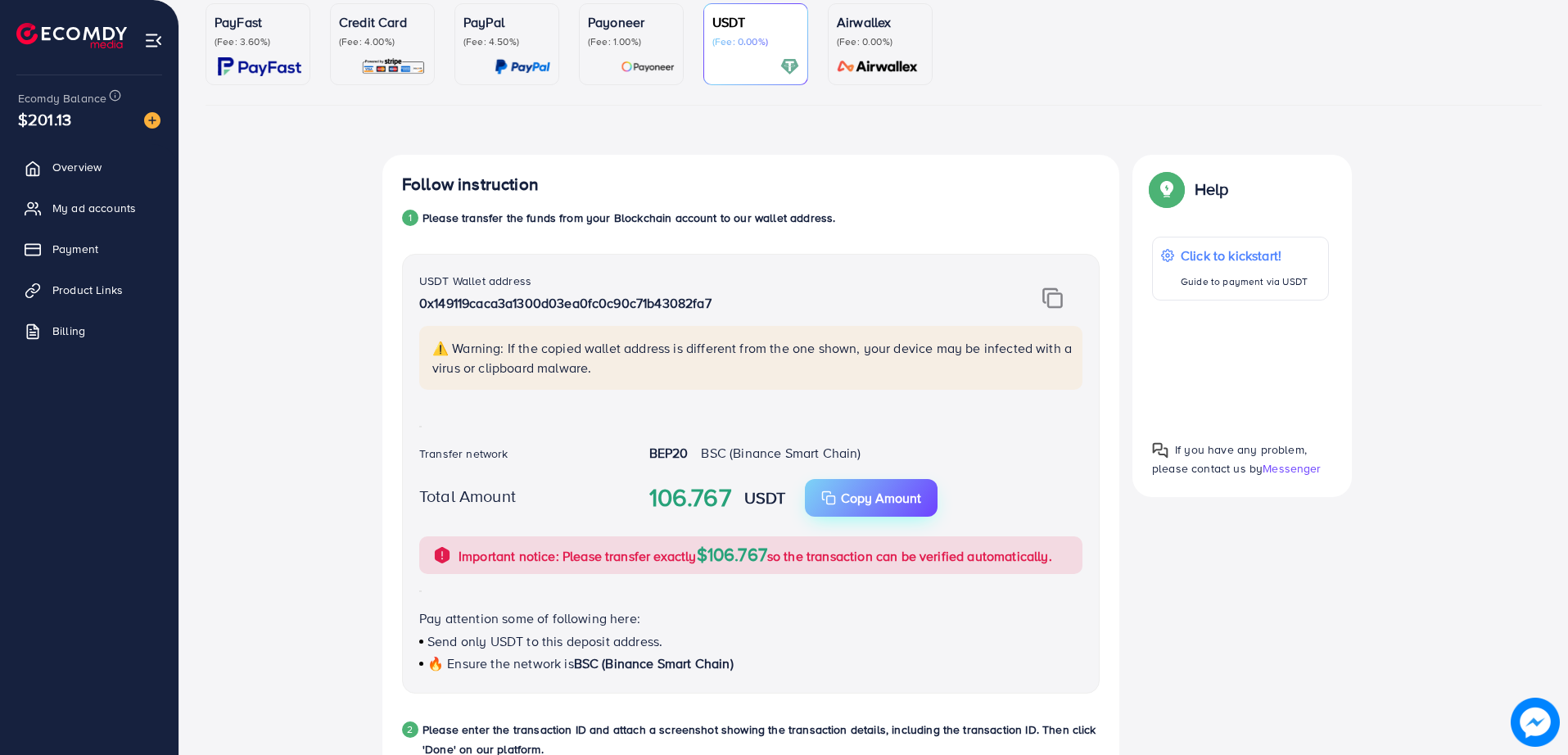
click at [849, 483] on button "Copy Amount Copy" at bounding box center [872, 498] width 133 height 38
click at [365, 686] on div "Follow instruction 1 Please transfer the funds from your Blockchain account to …" at bounding box center [874, 653] width 1337 height 996
drag, startPoint x: 365, startPoint y: 686, endPoint x: 318, endPoint y: 691, distance: 47.3
drag, startPoint x: 318, startPoint y: 691, endPoint x: 257, endPoint y: 691, distance: 61.0
click at [257, 691] on div "Follow instruction 1 Please transfer the funds from your Blockchain account to …" at bounding box center [874, 653] width 1337 height 996
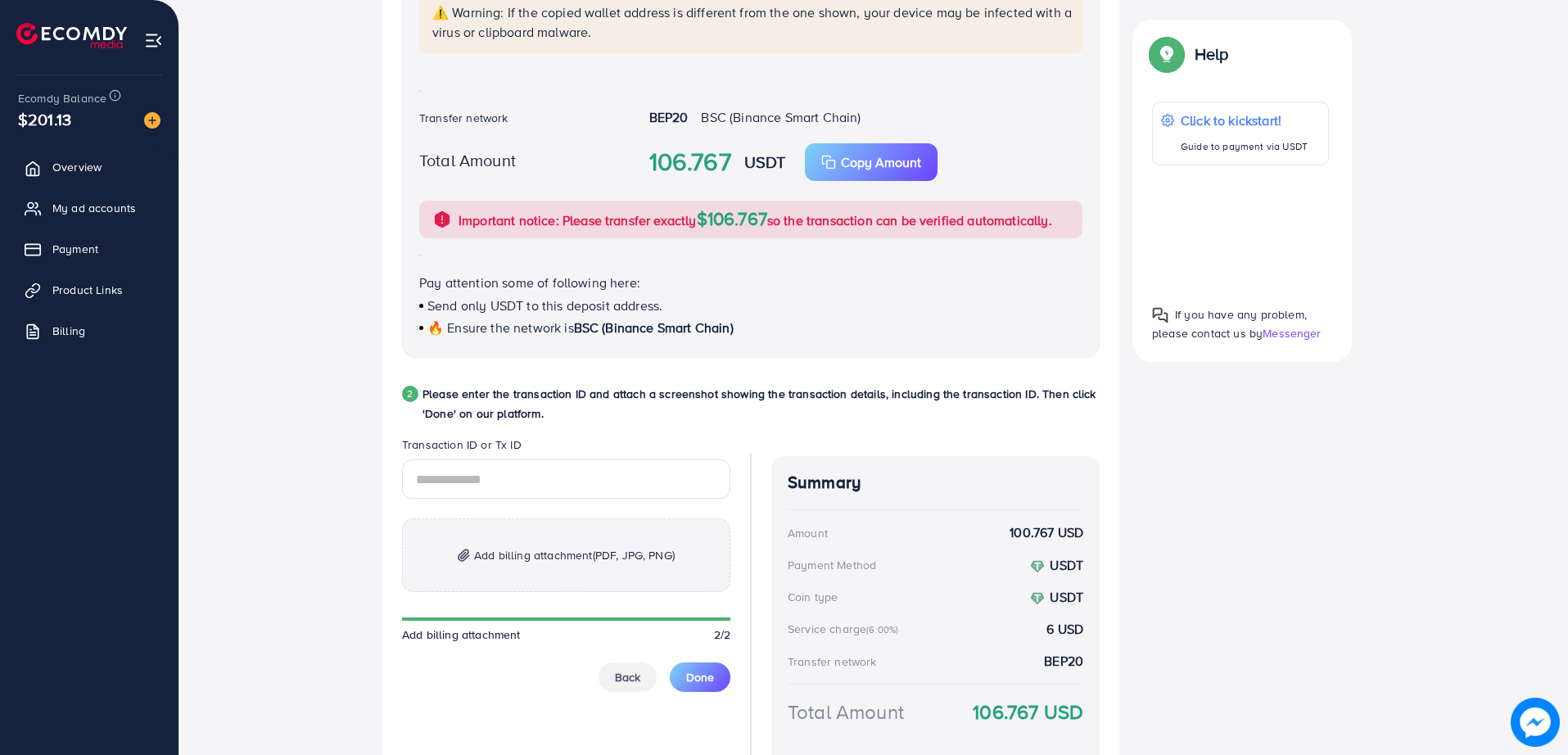
scroll to position [461, 0]
